Goal: Find contact information: Find contact information

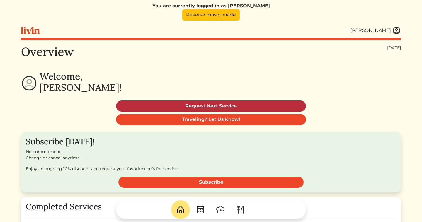
click at [187, 107] on link "Request Next Service" at bounding box center [211, 105] width 190 height 11
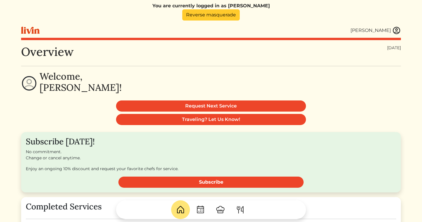
click at [218, 12] on link "Reverse masquerade" at bounding box center [210, 14] width 57 height 11
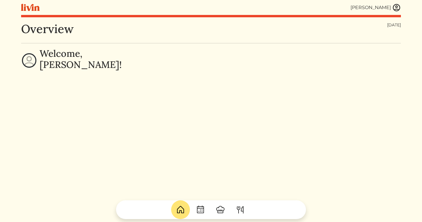
click at [397, 9] on img at bounding box center [396, 7] width 9 height 9
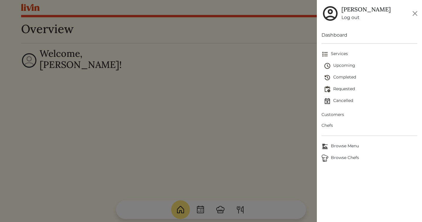
click at [349, 73] on link "Completed" at bounding box center [370, 78] width 93 height 12
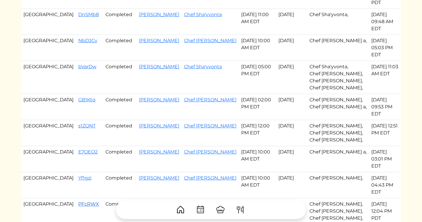
click at [78, 201] on link "PFcRWX" at bounding box center [88, 204] width 21 height 6
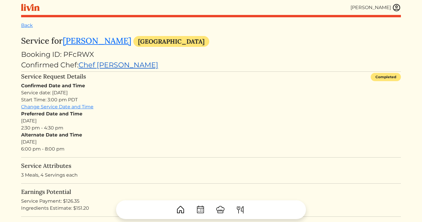
click at [101, 66] on link "Chef Courtney" at bounding box center [118, 65] width 80 height 8
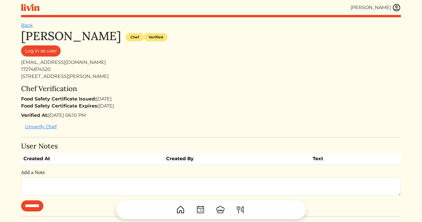
click at [71, 62] on div "consciouschefcourt@gmail.com" at bounding box center [211, 62] width 380 height 7
copy div "consciouschefcourt@gmail.com"
